Goal: Navigation & Orientation: Go to known website

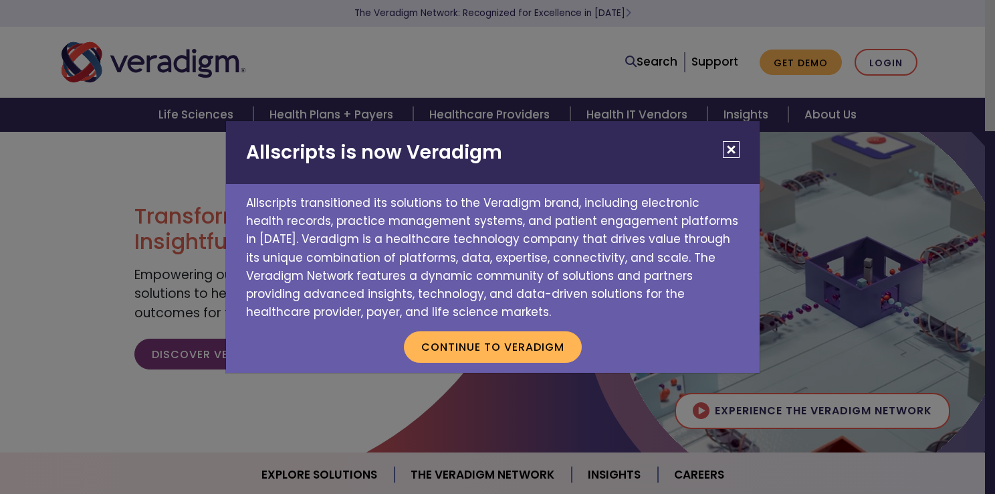
click at [725, 150] on button "Close" at bounding box center [731, 149] width 17 height 17
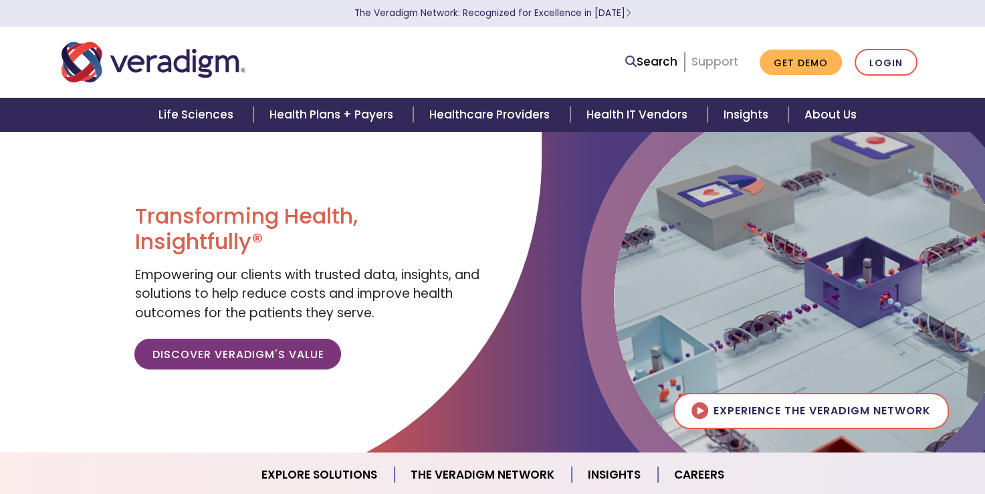
click at [720, 65] on link "Support" at bounding box center [714, 61] width 47 height 16
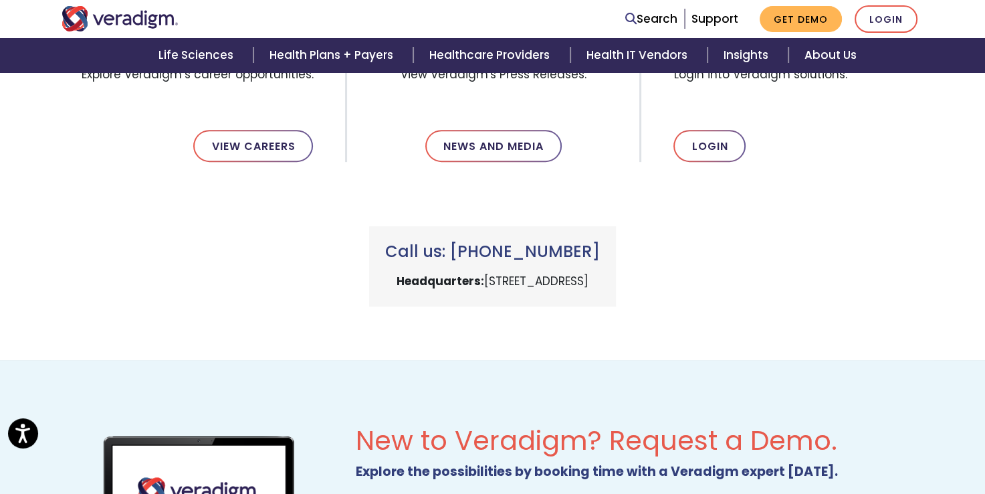
scroll to position [505, 0]
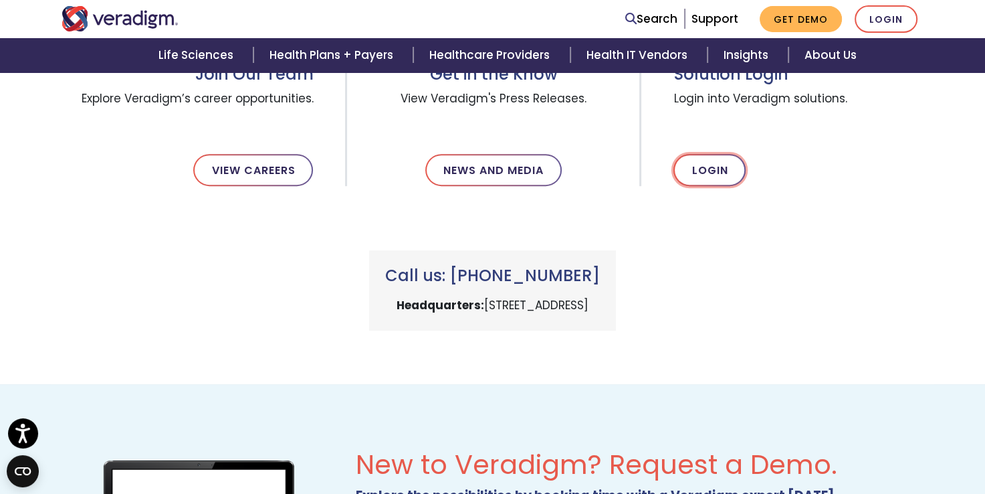
click at [712, 172] on link "Login" at bounding box center [709, 170] width 72 height 32
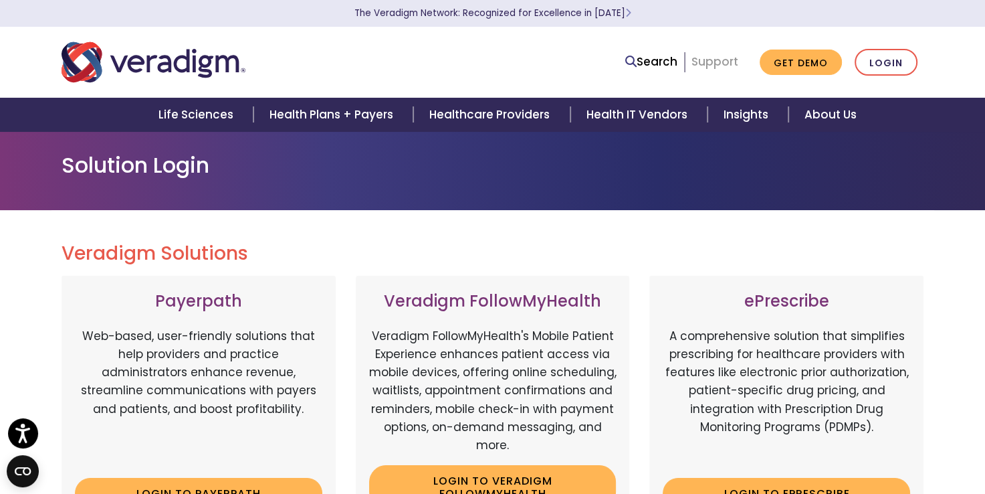
click at [722, 66] on link "Support" at bounding box center [714, 61] width 47 height 16
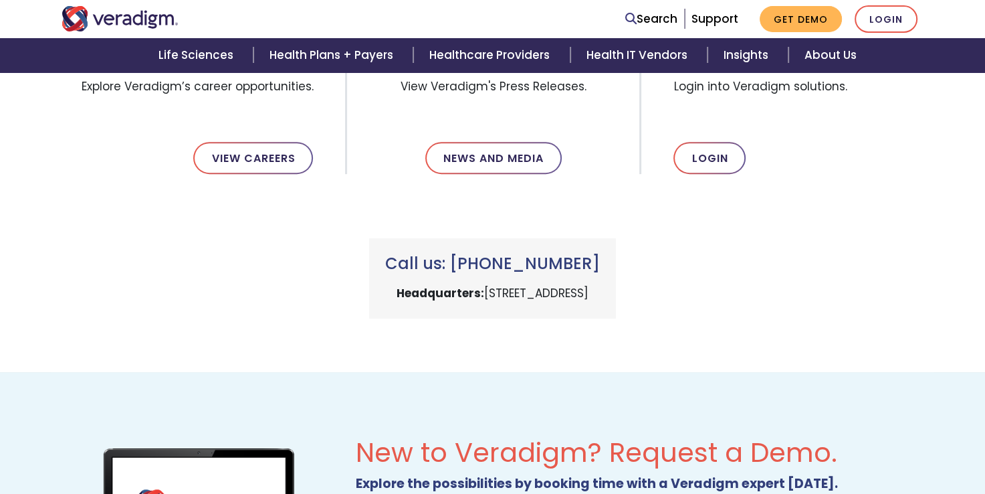
scroll to position [496, 0]
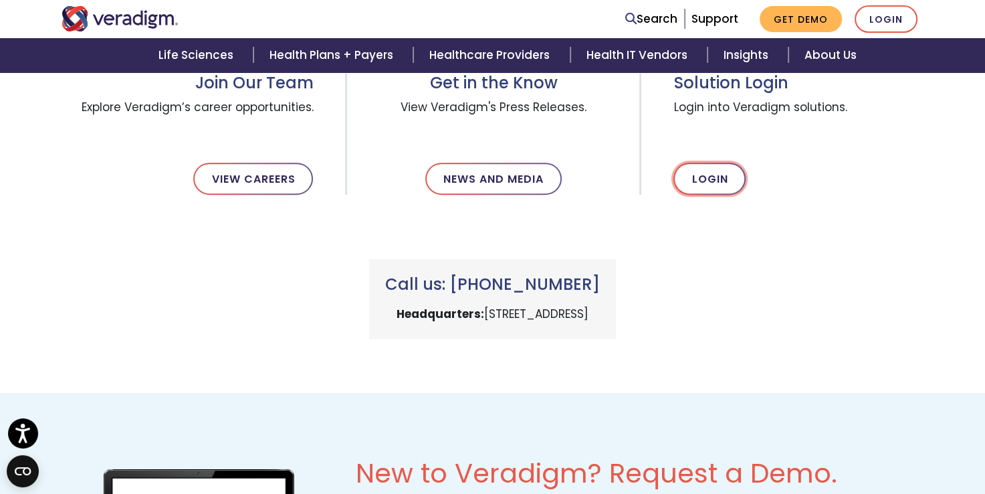
click at [710, 181] on link "Login" at bounding box center [709, 178] width 72 height 32
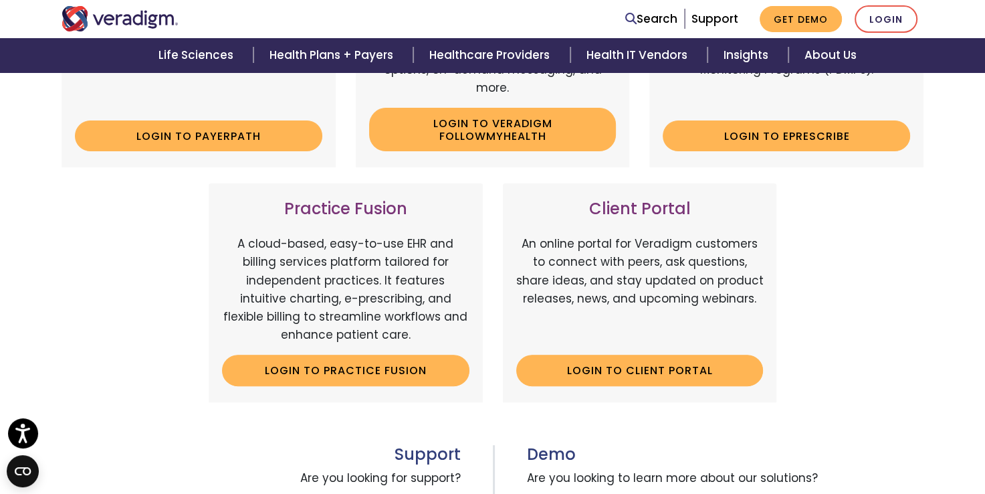
scroll to position [428, 0]
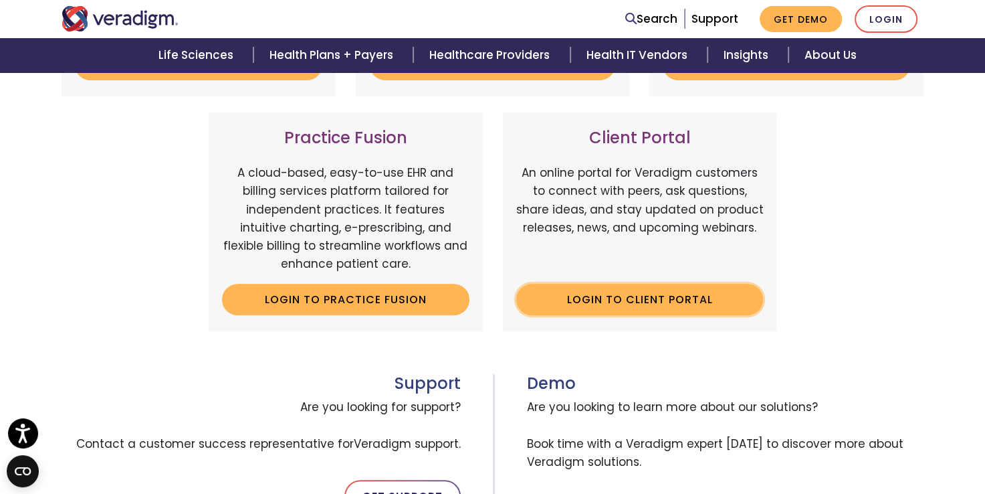
click at [637, 300] on link "Login to Client Portal" at bounding box center [639, 299] width 247 height 31
